Goal: Information Seeking & Learning: Learn about a topic

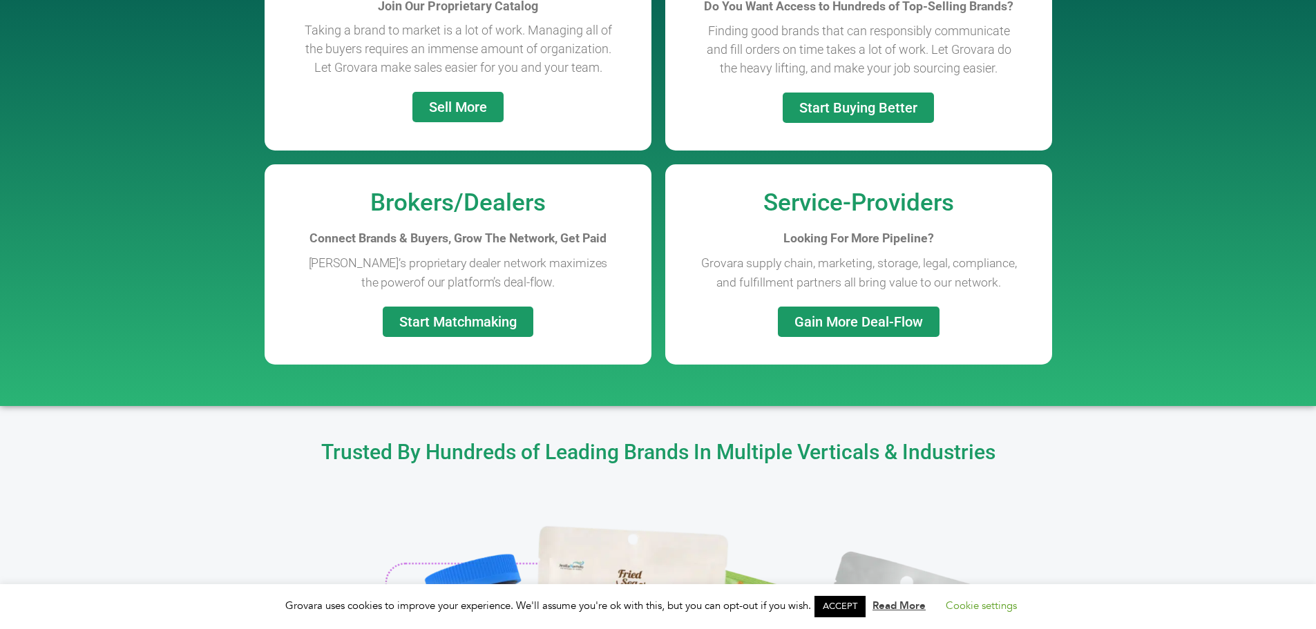
scroll to position [1589, 0]
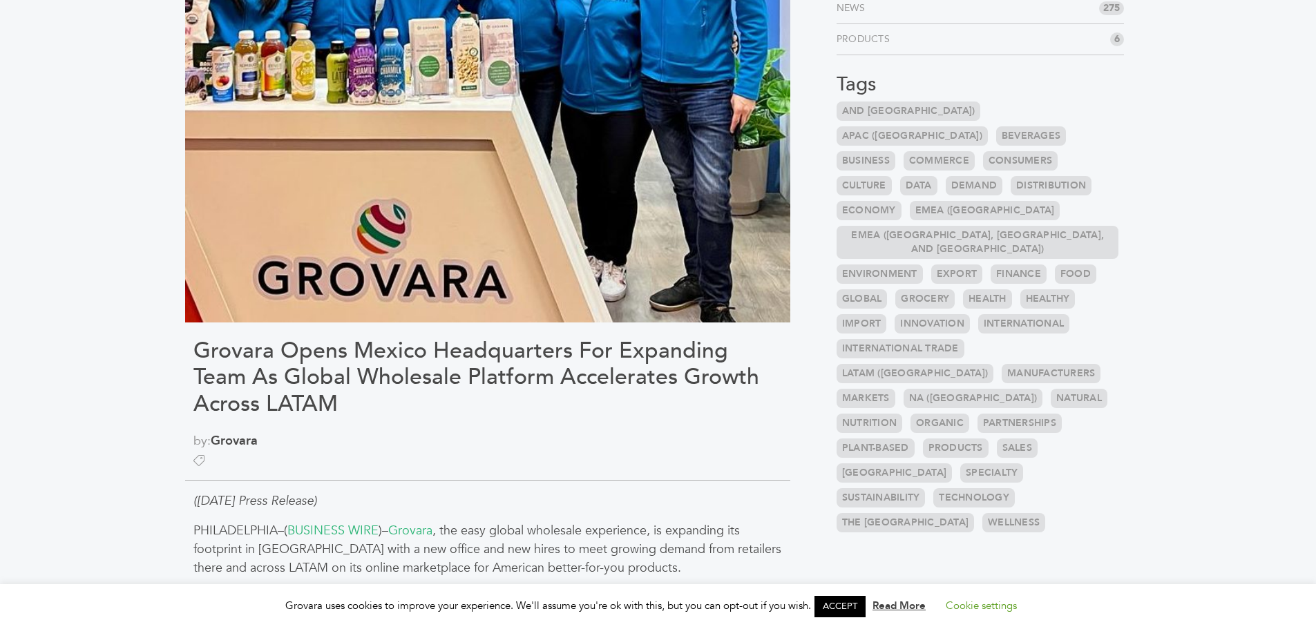
scroll to position [276, 0]
click at [844, 611] on link "ACCEPT" at bounding box center [840, 606] width 51 height 21
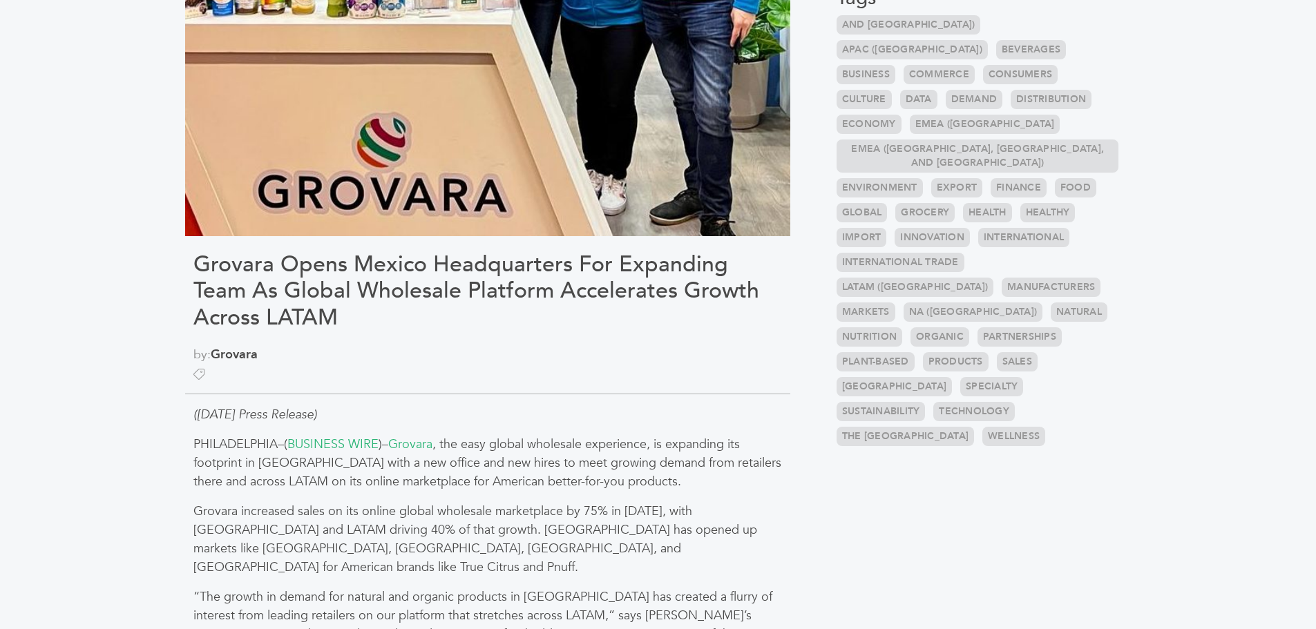
scroll to position [691, 0]
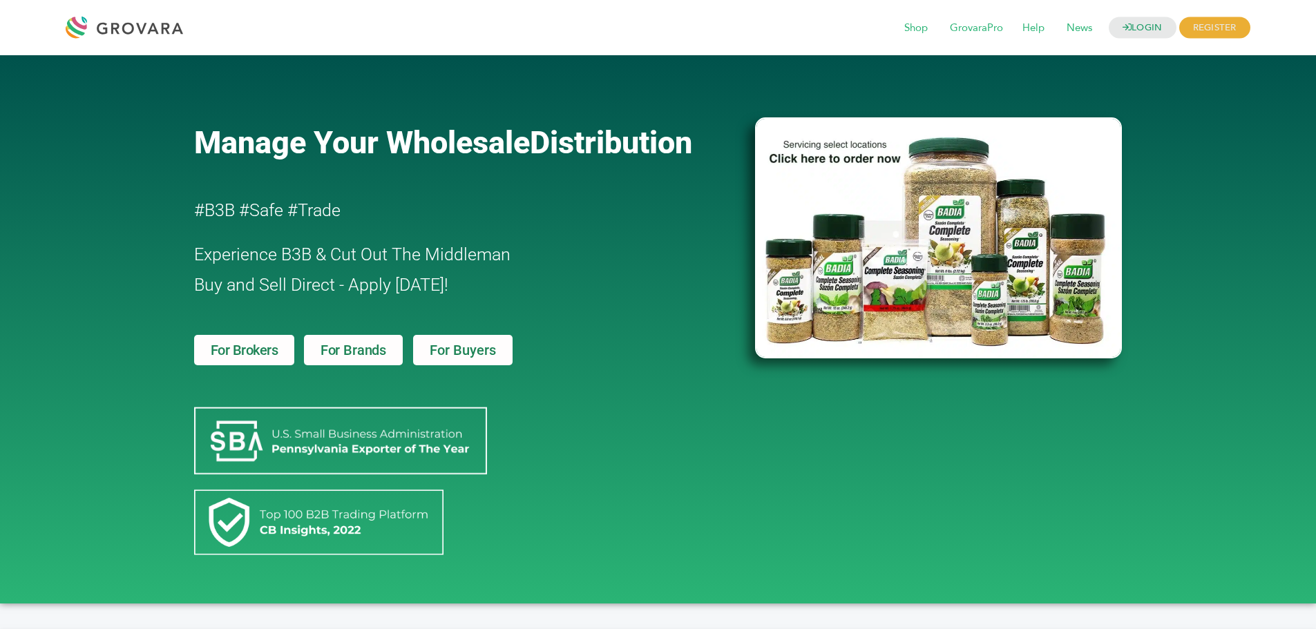
click at [384, 351] on span "For Brands" at bounding box center [354, 350] width 66 height 14
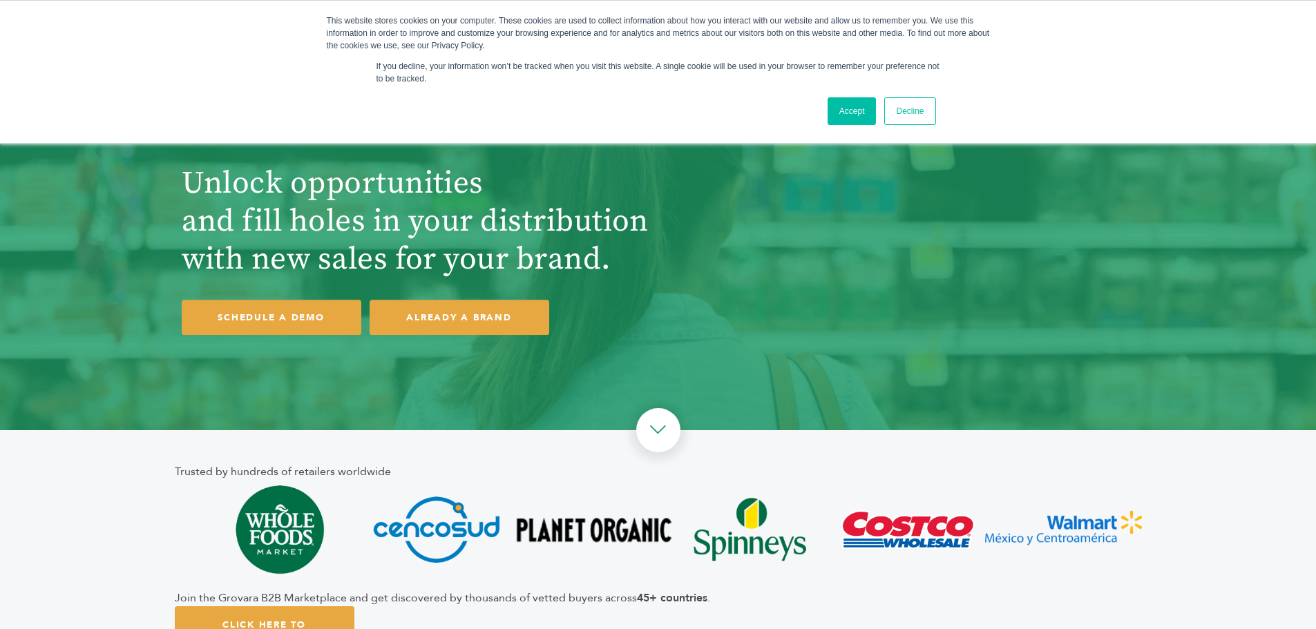
click at [837, 105] on link "Accept" at bounding box center [852, 111] width 49 height 28
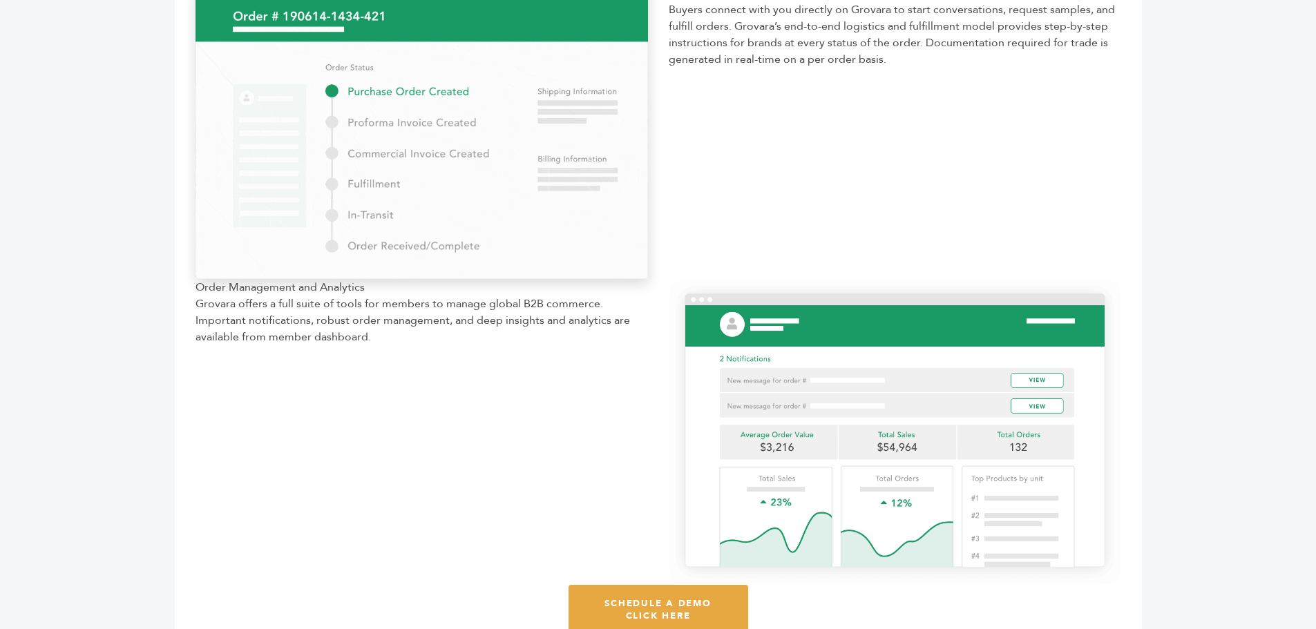
scroll to position [1727, 0]
